Goal: Task Accomplishment & Management: Manage account settings

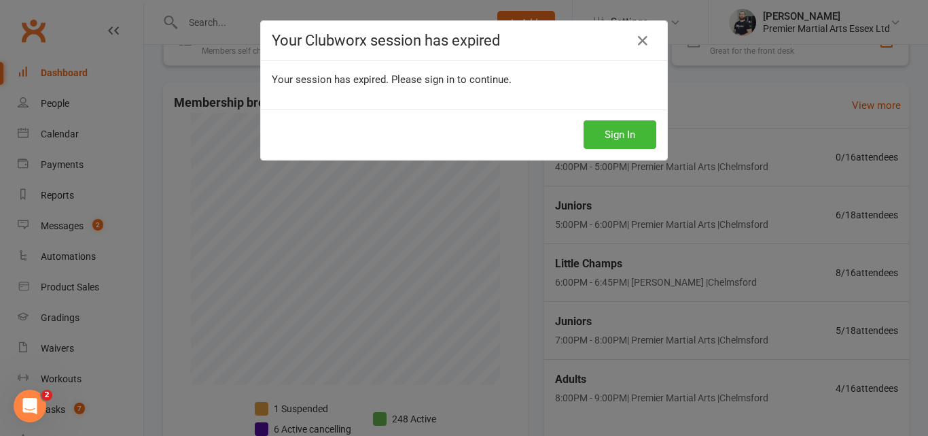
scroll to position [279, 0]
click at [644, 41] on icon at bounding box center [643, 41] width 16 height 16
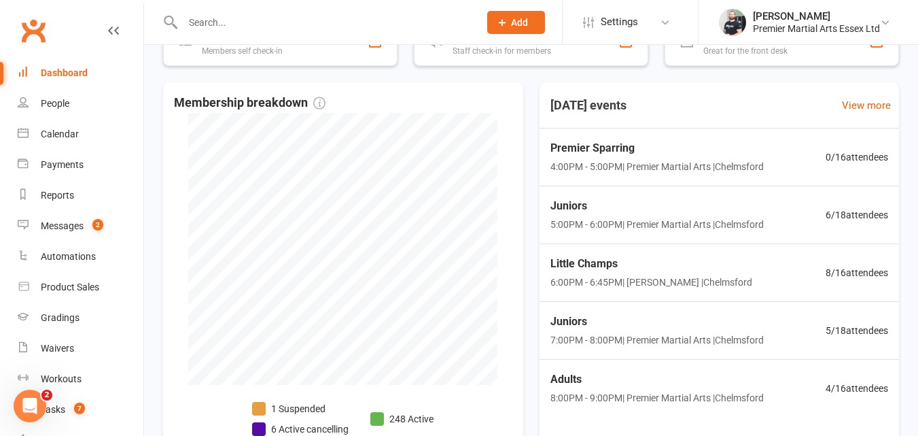
click at [407, 36] on div at bounding box center [316, 22] width 307 height 44
click at [402, 22] on input "text" at bounding box center [324, 22] width 291 height 19
type input "reag"
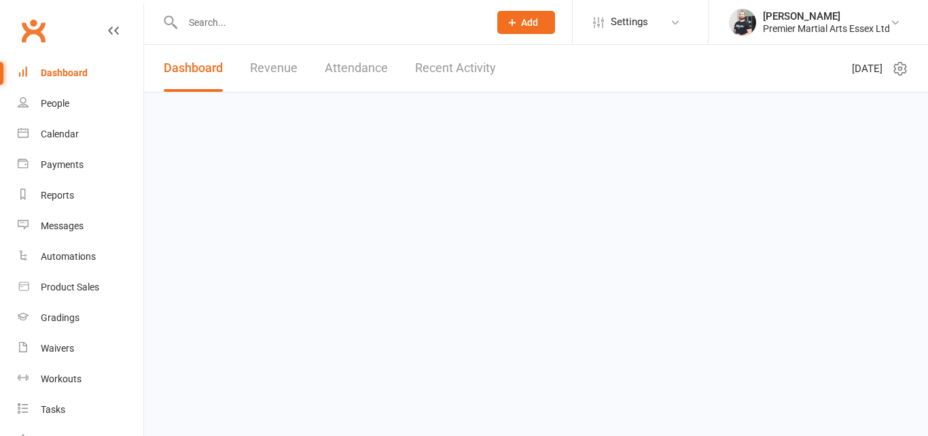
click at [282, 22] on input "text" at bounding box center [329, 22] width 301 height 19
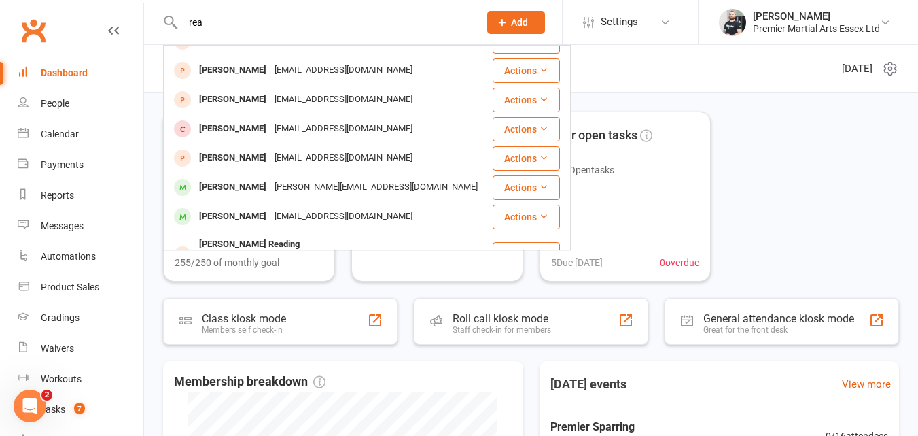
scroll to position [194, 0]
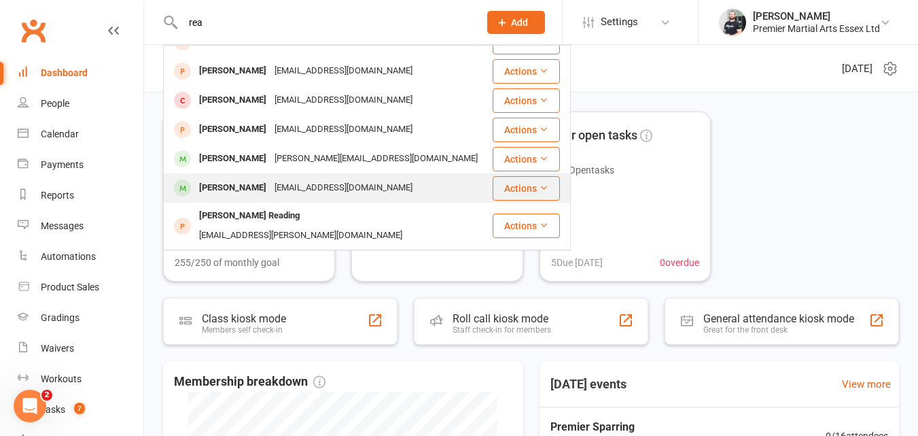
type input "rea"
click at [295, 179] on div "[EMAIL_ADDRESS][DOMAIN_NAME]" at bounding box center [344, 188] width 146 height 20
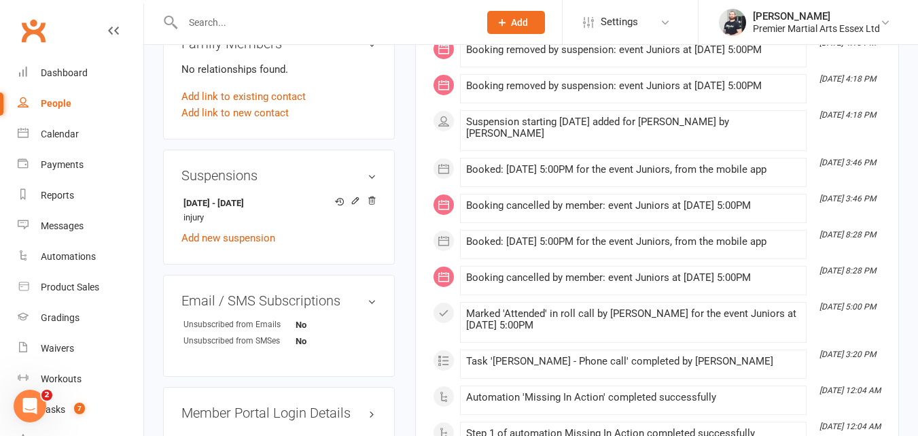
scroll to position [739, 0]
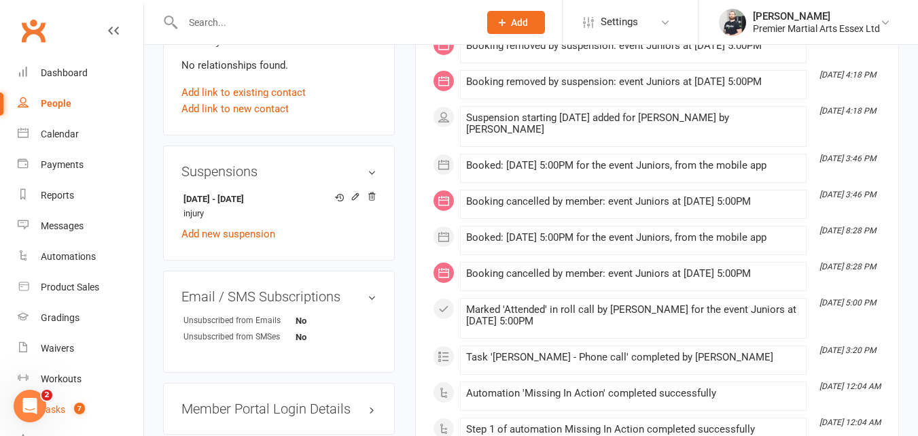
click at [68, 415] on link "Tasks 7" at bounding box center [81, 409] width 126 height 31
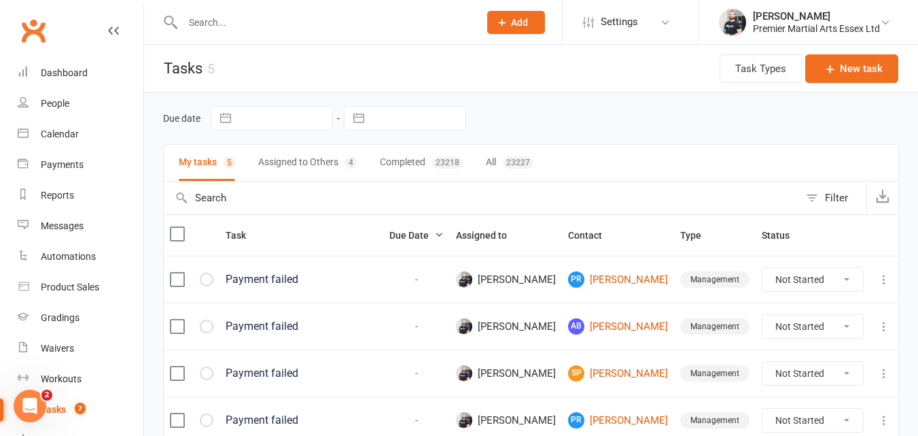
click at [329, 158] on button "Assigned to Others 4" at bounding box center [307, 163] width 99 height 36
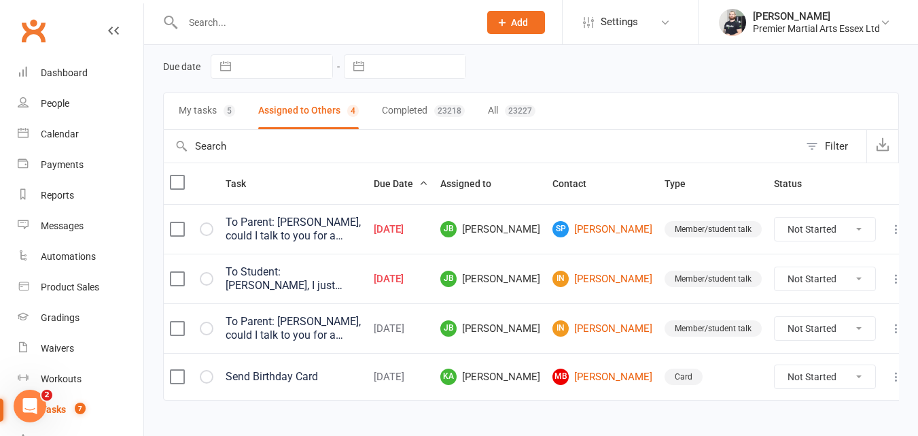
scroll to position [73, 0]
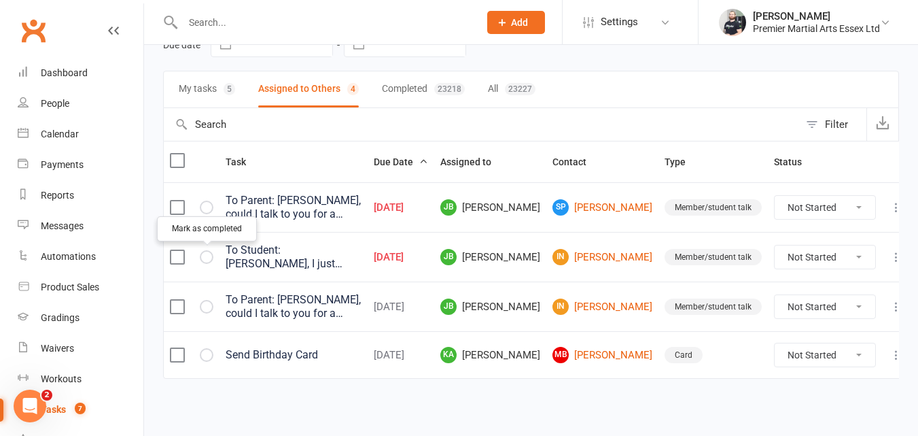
click at [211, 254] on button "button" at bounding box center [207, 257] width 14 height 14
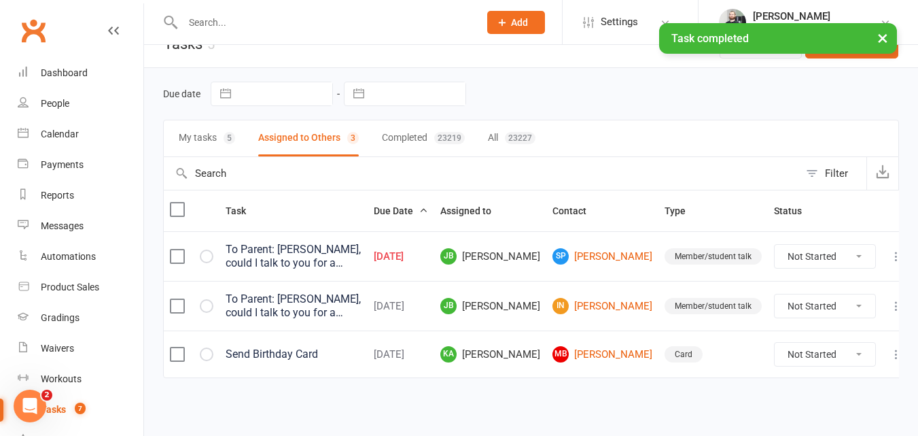
scroll to position [24, 0]
click at [0, 0] on icon "button" at bounding box center [0, 0] width 0 height 0
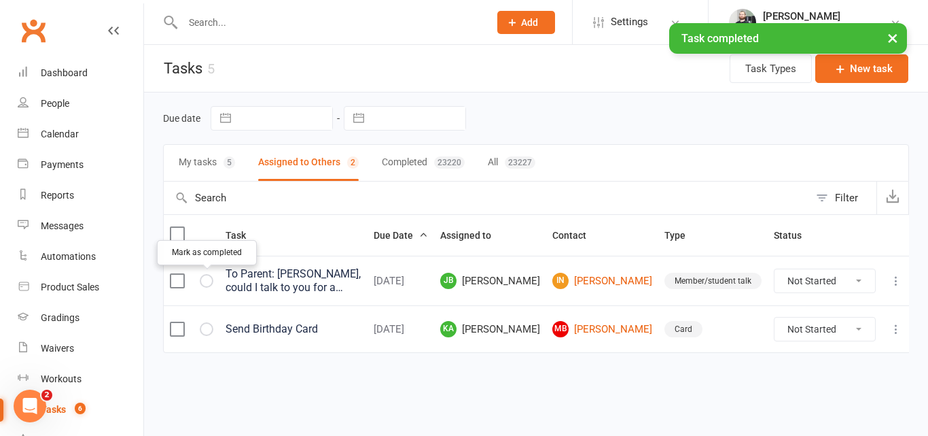
click at [211, 279] on button "button" at bounding box center [207, 281] width 14 height 14
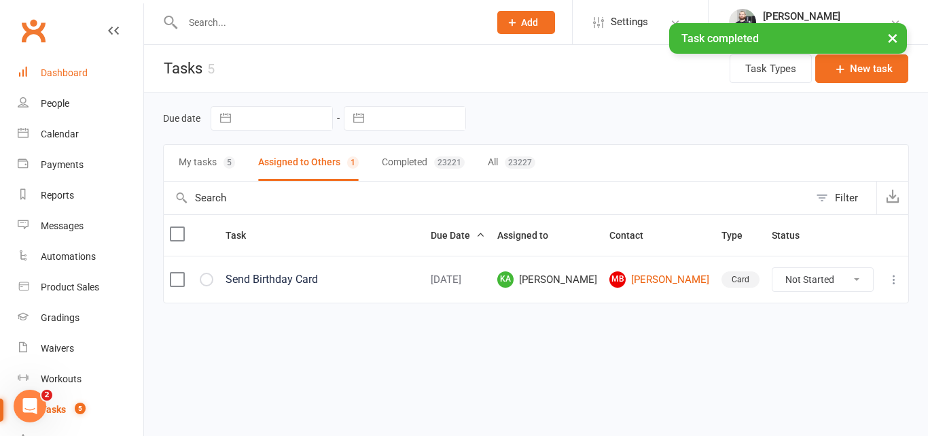
click at [69, 78] on link "Dashboard" at bounding box center [81, 73] width 126 height 31
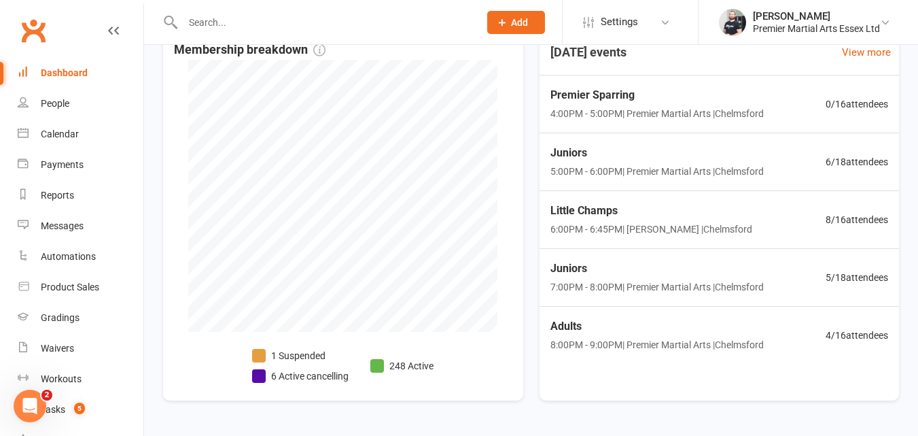
scroll to position [333, 0]
click at [786, 162] on div "Juniors 5:00PM - 6:00PM | Premier Martial Arts | [GEOGRAPHIC_DATA] 6 / 18 atten…" at bounding box center [719, 160] width 378 height 59
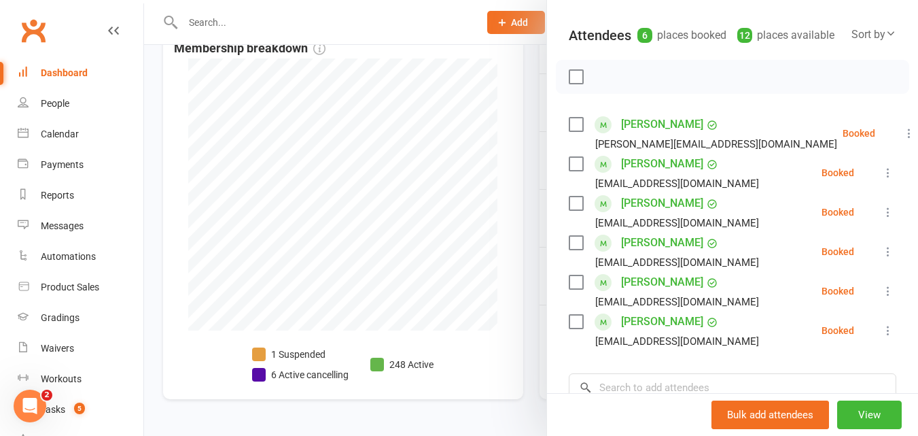
scroll to position [0, 0]
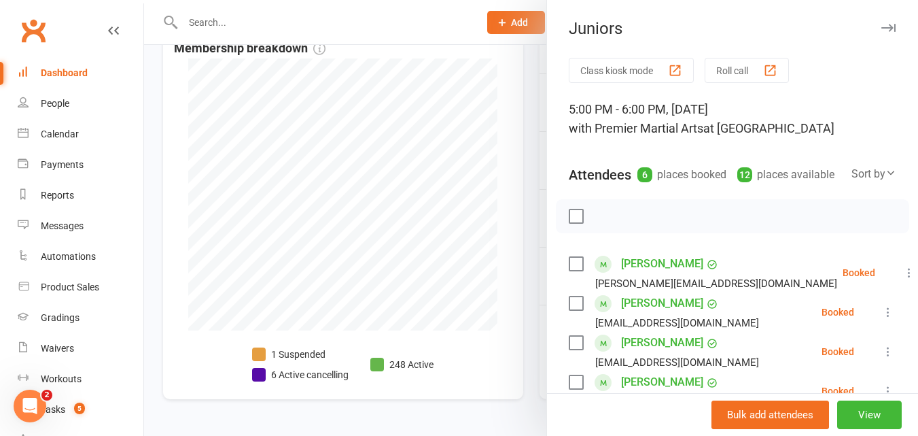
click at [512, 77] on div at bounding box center [531, 218] width 774 height 436
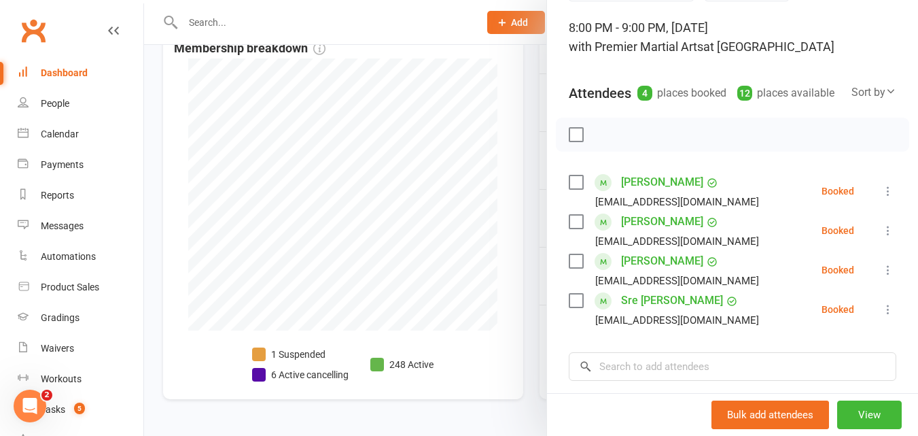
click at [533, 127] on div at bounding box center [531, 218] width 774 height 436
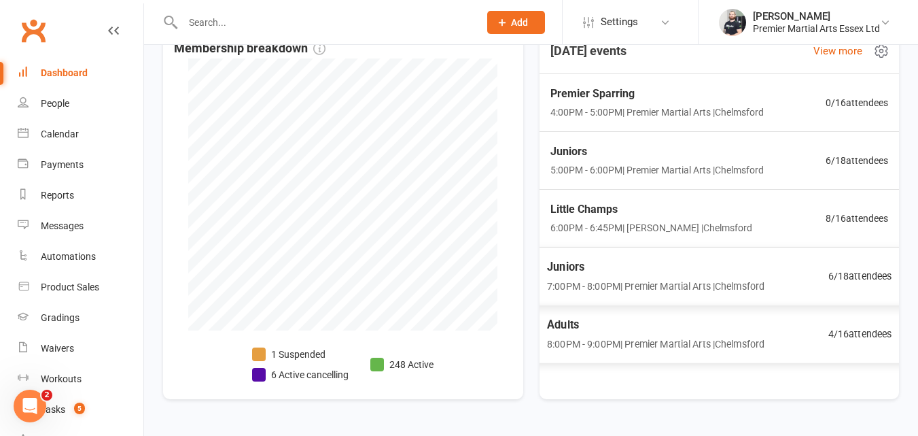
click at [686, 279] on span "7:00PM - 8:00PM | Premier Martial Arts | Chelmsford" at bounding box center [655, 286] width 217 height 16
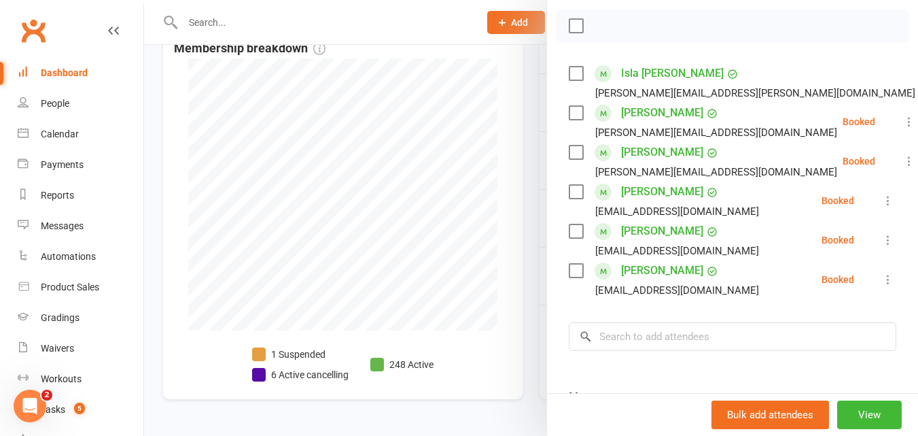
scroll to position [188, 0]
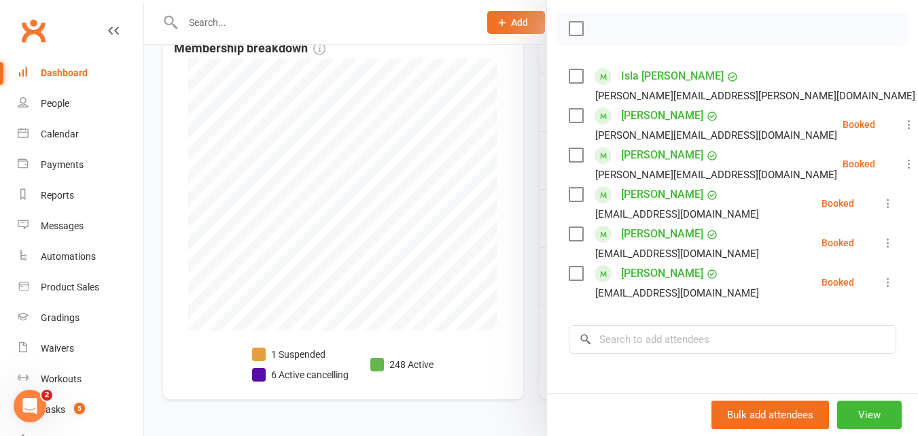
click at [518, 154] on div at bounding box center [531, 218] width 774 height 436
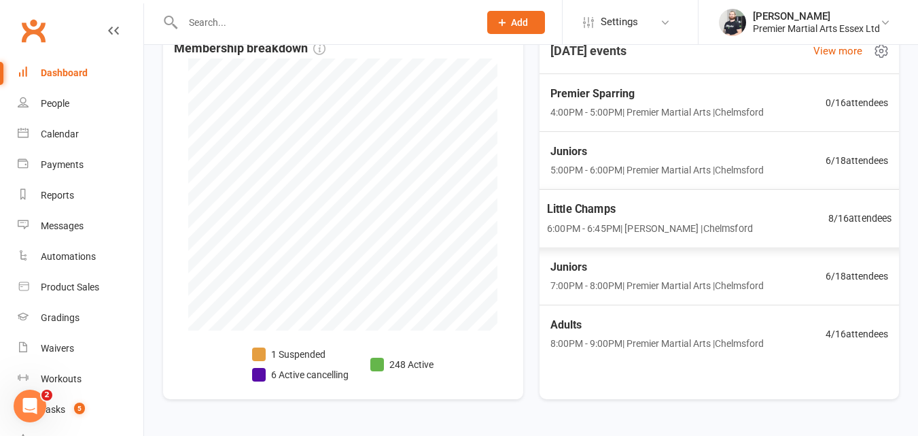
click at [712, 214] on span "Little Champs" at bounding box center [650, 209] width 206 height 18
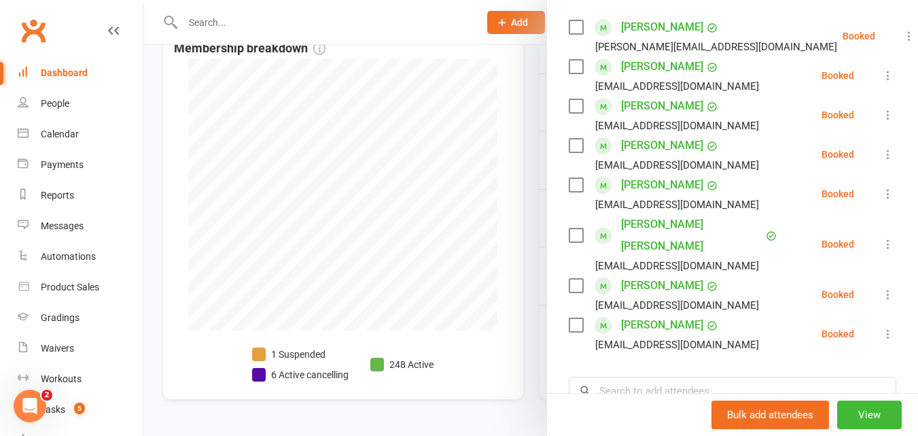
scroll to position [238, 0]
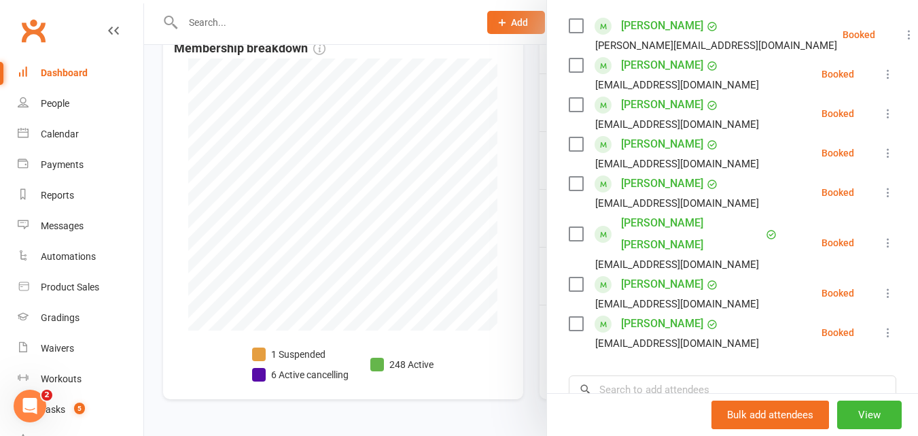
click at [529, 104] on div at bounding box center [531, 218] width 774 height 436
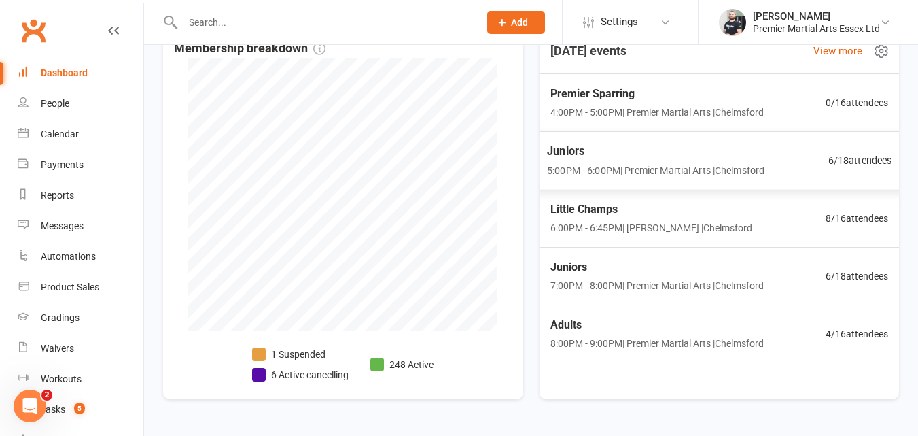
click at [703, 145] on span "Juniors" at bounding box center [655, 151] width 217 height 18
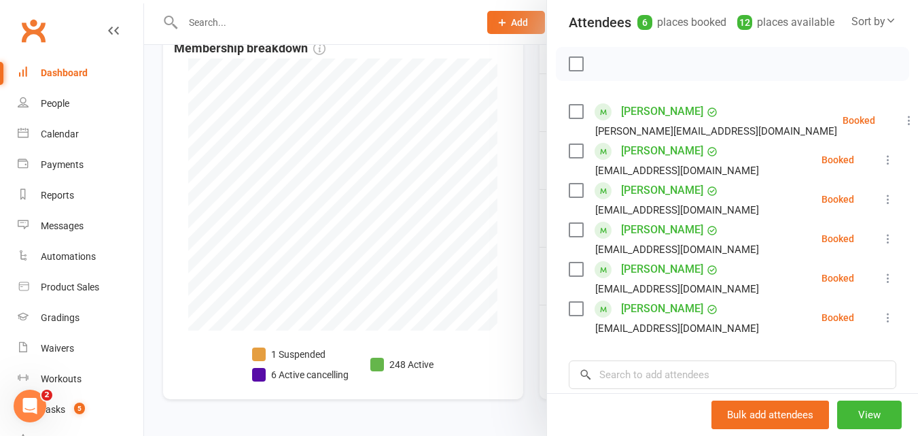
scroll to position [154, 0]
